Goal: Task Accomplishment & Management: Manage account settings

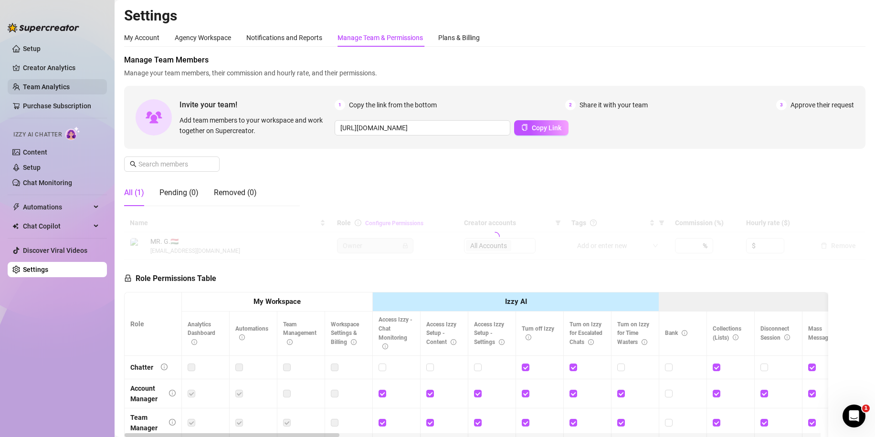
click at [52, 85] on link "Team Analytics" at bounding box center [46, 87] width 47 height 8
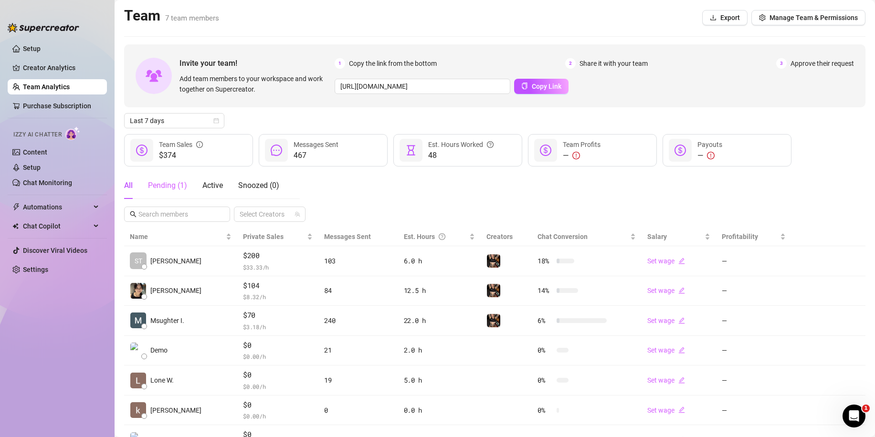
click at [181, 193] on div "Pending ( 1 )" at bounding box center [167, 185] width 39 height 27
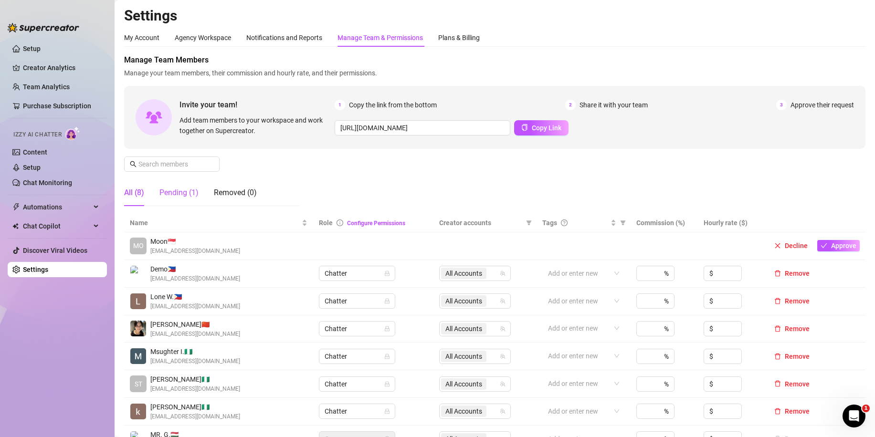
click at [188, 194] on div "Pending (1)" at bounding box center [178, 192] width 39 height 11
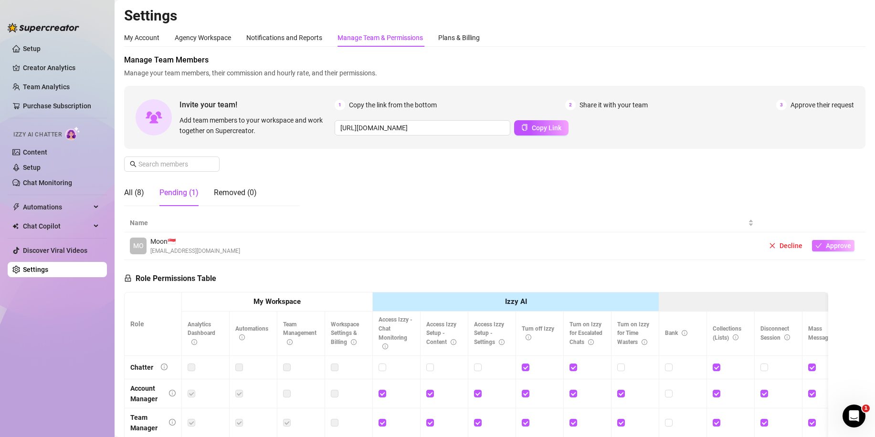
click at [827, 246] on span "Approve" at bounding box center [838, 246] width 25 height 8
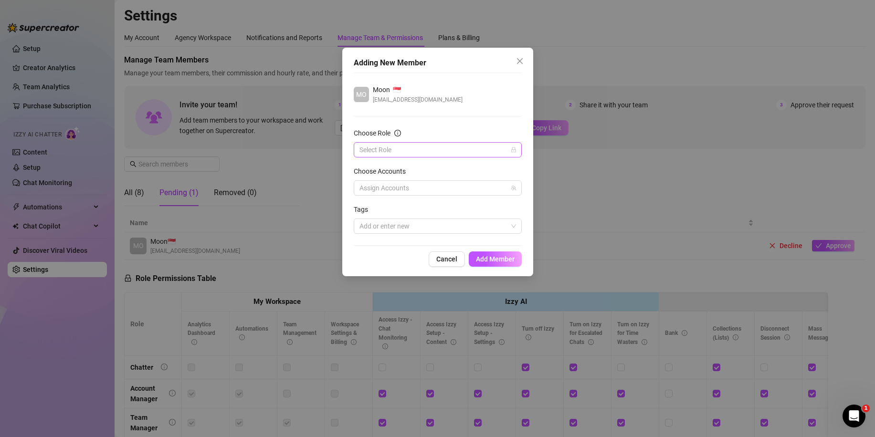
click at [409, 147] on input "Choose Role" at bounding box center [434, 150] width 148 height 14
click at [403, 171] on div "Chatter" at bounding box center [437, 169] width 153 height 11
click at [405, 127] on div "MO Moon 🇸🇬 [EMAIL_ADDRESS][DOMAIN_NAME] Choose Role Chatter Chatter Choose Acco…" at bounding box center [438, 159] width 168 height 173
click at [397, 187] on div at bounding box center [433, 187] width 154 height 13
click at [393, 206] on span "Select all" at bounding box center [388, 208] width 33 height 11
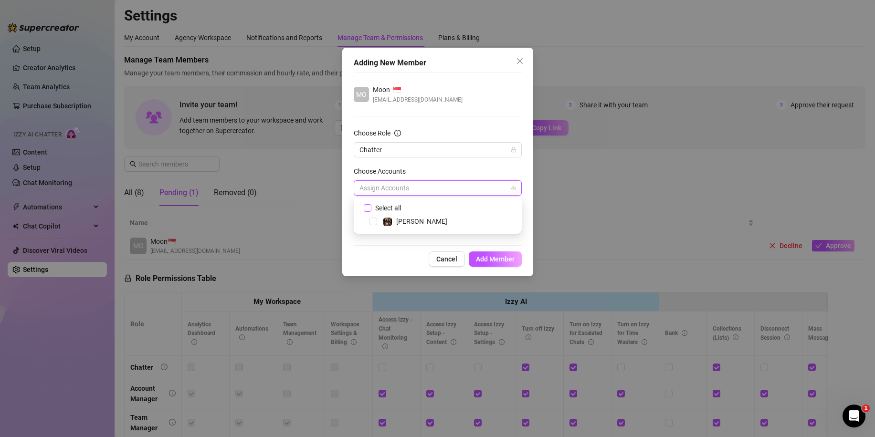
click at [371, 206] on input "Select all" at bounding box center [367, 207] width 7 height 7
checkbox input "true"
click at [422, 170] on div "Choose Accounts" at bounding box center [438, 173] width 168 height 14
click at [498, 255] on span "Add Member" at bounding box center [495, 259] width 39 height 8
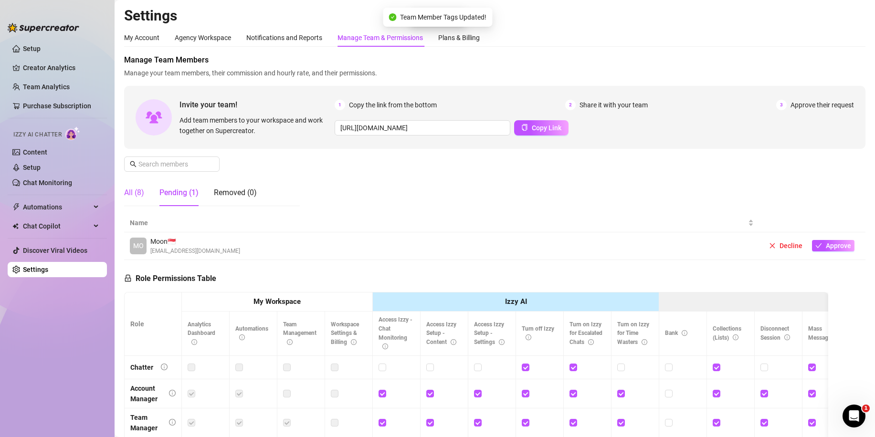
click at [131, 189] on div "All (8)" at bounding box center [134, 192] width 20 height 11
